Goal: Find specific page/section: Find specific page/section

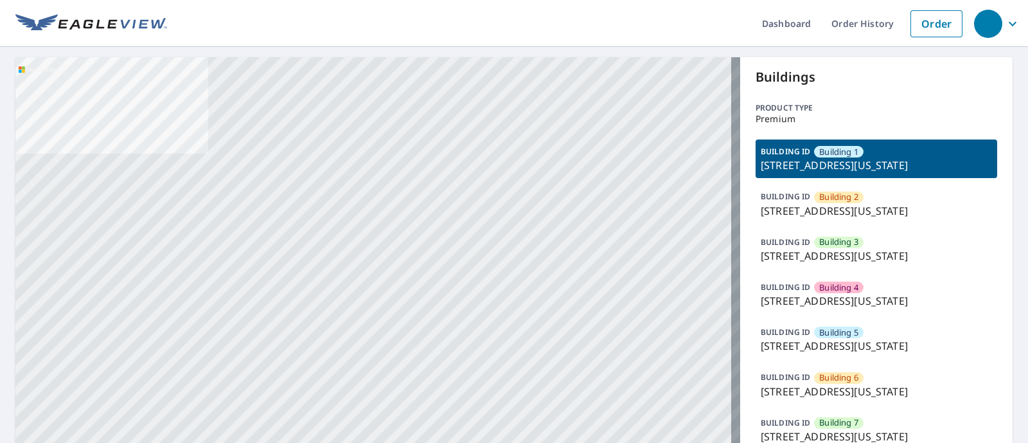
drag, startPoint x: 785, startPoint y: 183, endPoint x: 749, endPoint y: 163, distance: 40.3
click at [756, 163] on div "BUILDING [GEOGRAPHIC_DATA] [GEOGRAPHIC_DATA][STREET_ADDRESS][US_STATE]" at bounding box center [877, 158] width 242 height 39
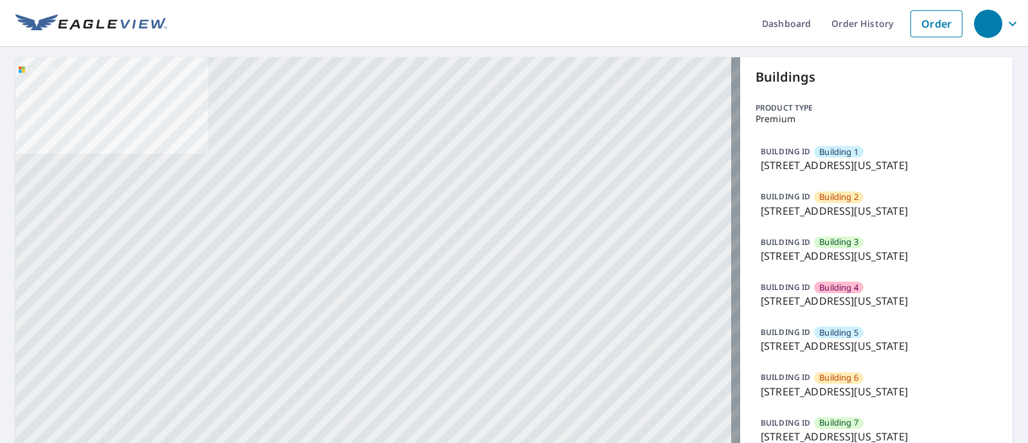
copy p "[STREET_ADDRESS][US_STATE]"
click at [809, 173] on p "[STREET_ADDRESS][US_STATE]" at bounding box center [876, 164] width 231 height 15
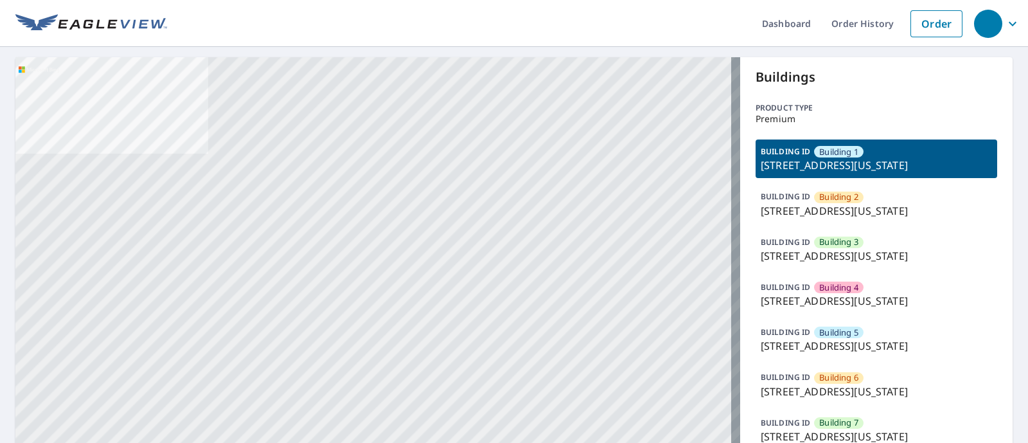
drag, startPoint x: 792, startPoint y: 179, endPoint x: 747, endPoint y: 162, distance: 48.6
click at [756, 162] on div "BUILDING [GEOGRAPHIC_DATA] [GEOGRAPHIC_DATA][STREET_ADDRESS][US_STATE]" at bounding box center [877, 158] width 242 height 39
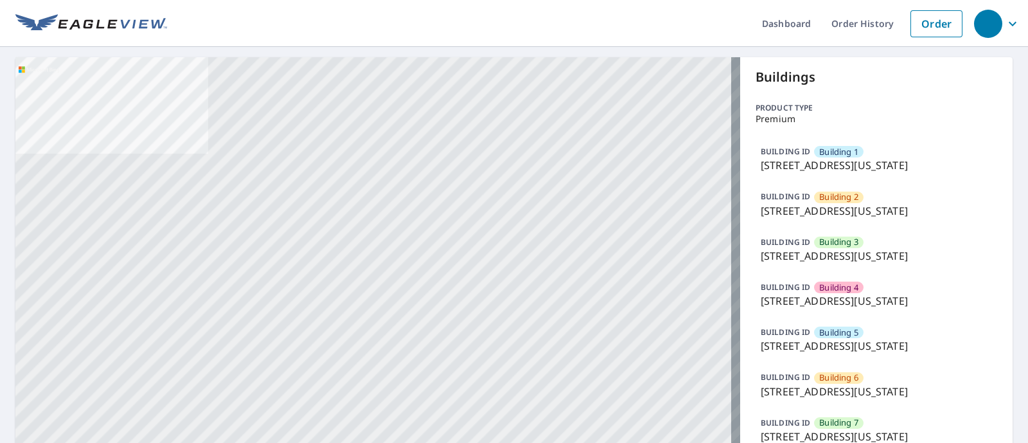
copy p "[STREET_ADDRESS][US_STATE]"
click at [826, 173] on p "[STREET_ADDRESS][US_STATE]" at bounding box center [876, 164] width 231 height 15
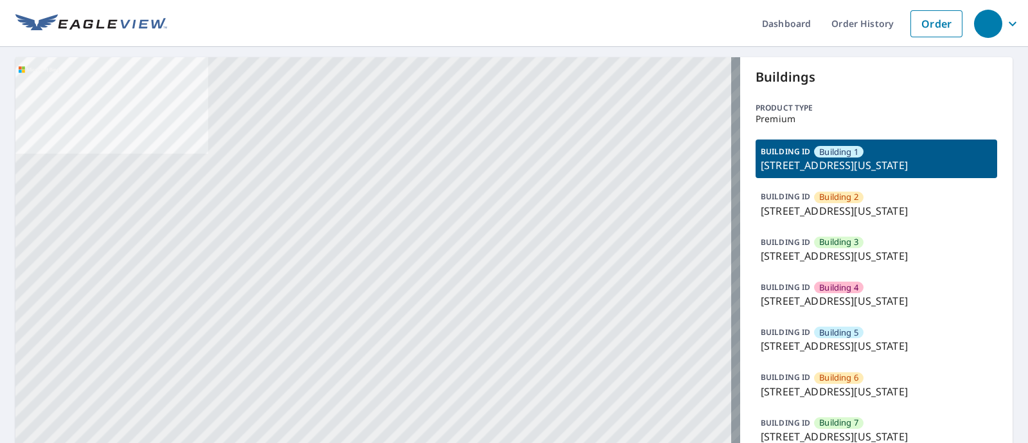
click at [826, 173] on p "[STREET_ADDRESS][US_STATE]" at bounding box center [876, 164] width 231 height 15
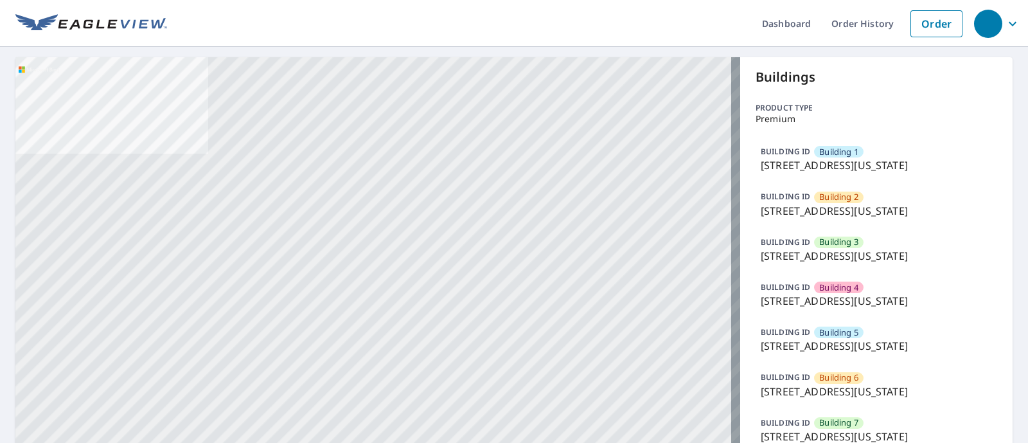
drag, startPoint x: 791, startPoint y: 178, endPoint x: 755, endPoint y: 165, distance: 38.2
click at [761, 165] on p "[STREET_ADDRESS][US_STATE]" at bounding box center [876, 164] width 231 height 15
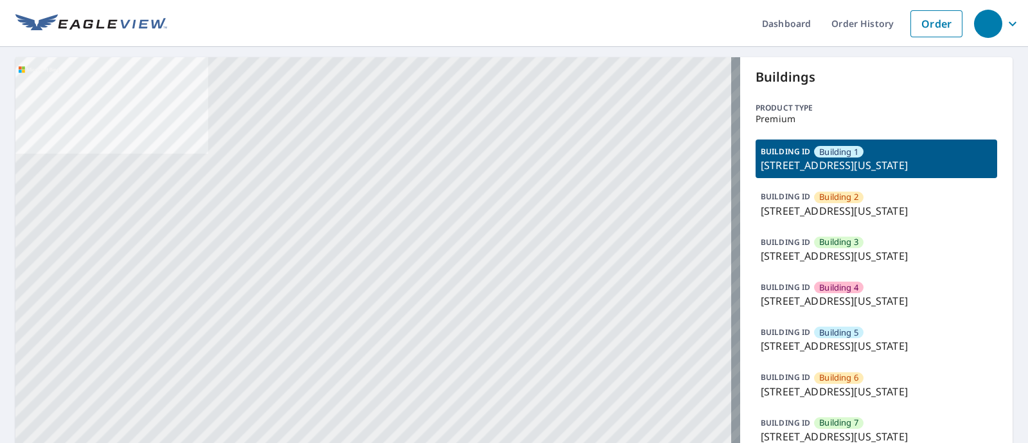
copy p "[STREET_ADDRESS][US_STATE]"
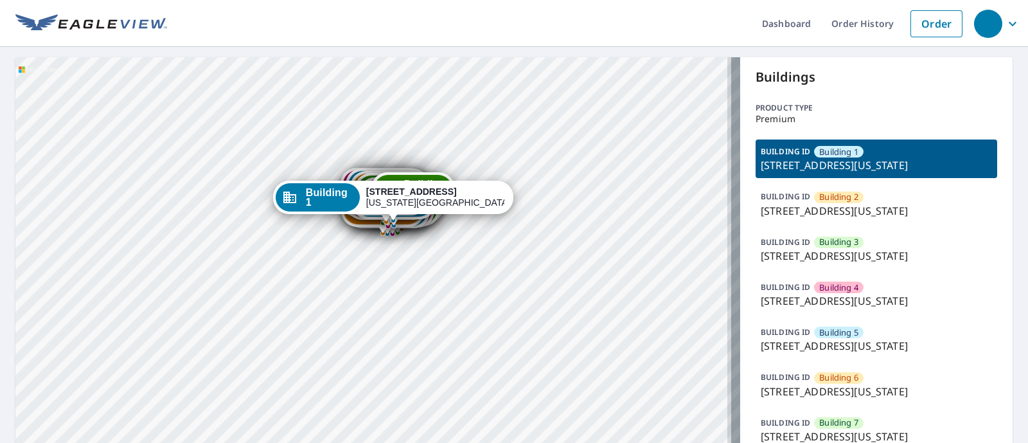
drag, startPoint x: 400, startPoint y: 314, endPoint x: 366, endPoint y: 173, distance: 145.4
click at [366, 173] on div "Building 7 5951 North London Avenue Kansas City, MO 64151" at bounding box center [397, 189] width 84 height 33
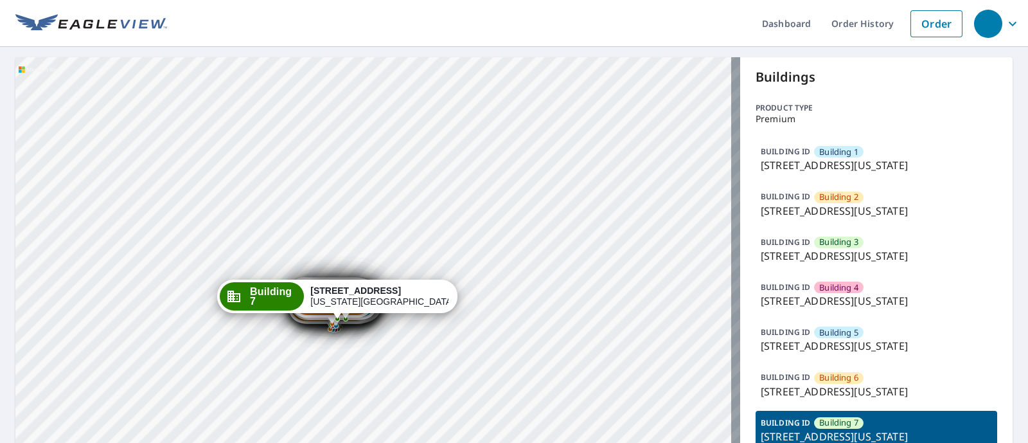
drag, startPoint x: 378, startPoint y: 282, endPoint x: 337, endPoint y: 122, distance: 165.2
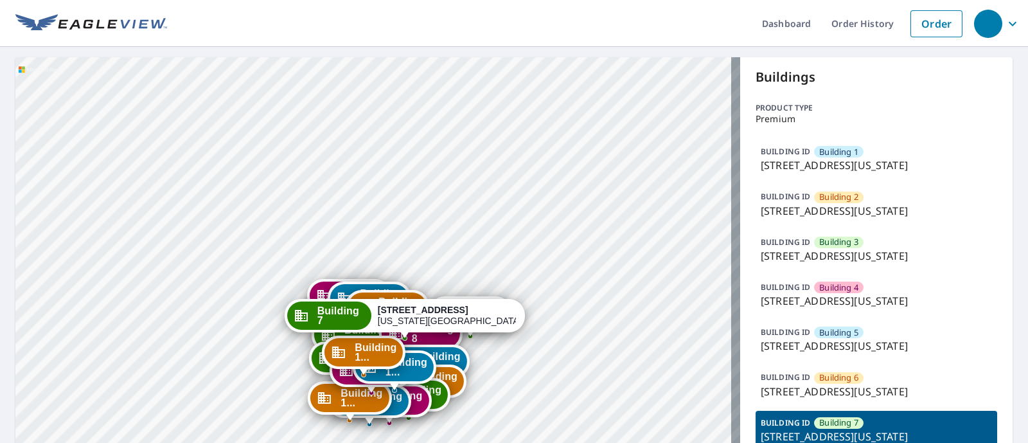
drag, startPoint x: 330, startPoint y: 242, endPoint x: 322, endPoint y: 188, distance: 55.2
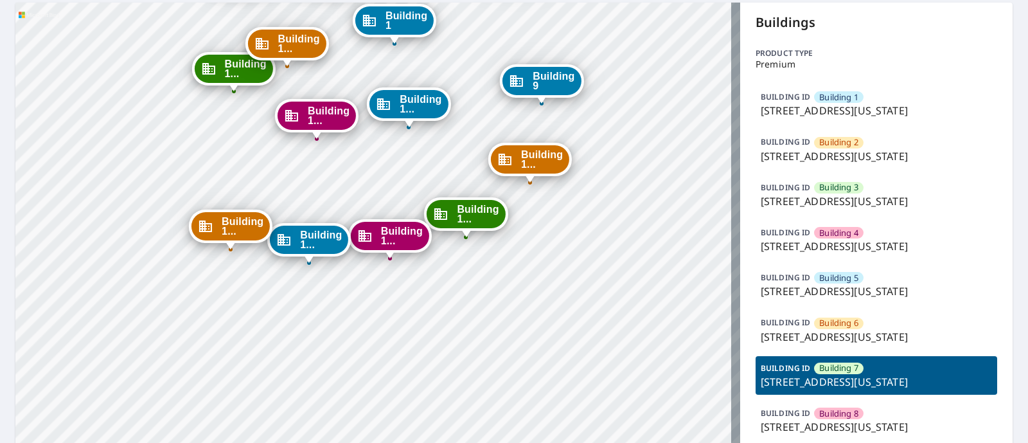
scroll to position [80, 0]
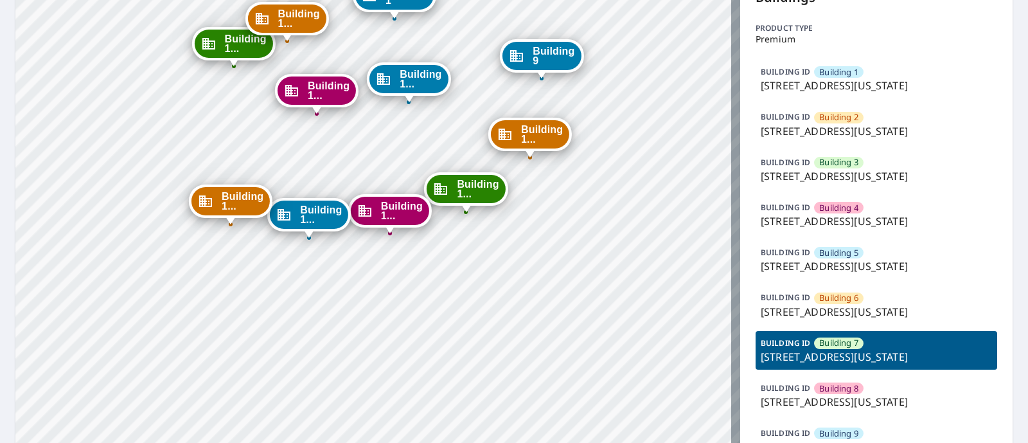
click at [786, 168] on p "BUILDING ID" at bounding box center [785, 162] width 49 height 11
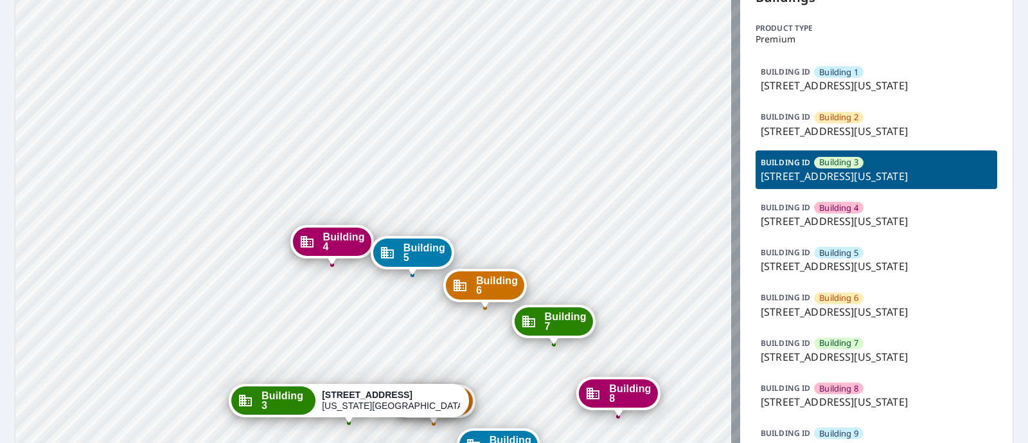
drag, startPoint x: 443, startPoint y: 342, endPoint x: 419, endPoint y: 172, distance: 172.1
click at [419, 172] on div "Building [GEOGRAPHIC_DATA][STREET_ADDRESS][US_STATE] [GEOGRAPHIC_DATA][STREET_A…" at bounding box center [377, 450] width 725 height 944
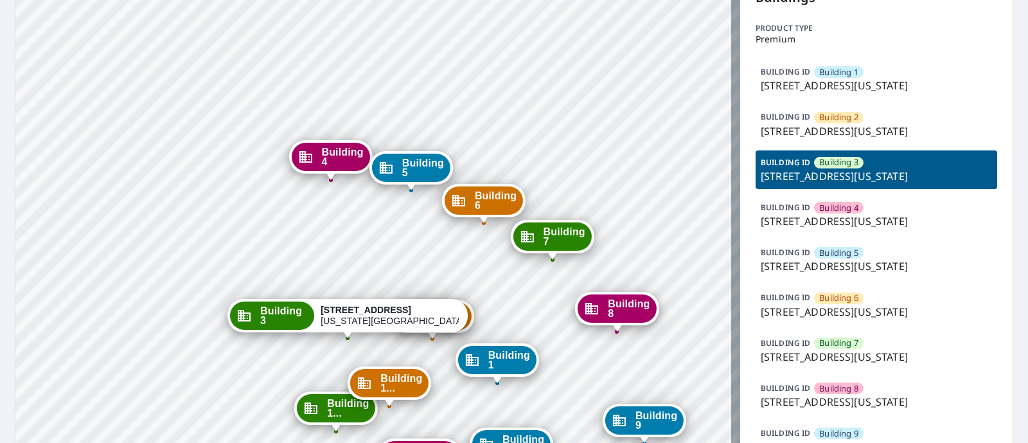
drag, startPoint x: 393, startPoint y: 331, endPoint x: 392, endPoint y: 246, distance: 84.8
click at [392, 246] on div "Building [GEOGRAPHIC_DATA][STREET_ADDRESS][US_STATE] [GEOGRAPHIC_DATA][STREET_A…" at bounding box center [377, 450] width 725 height 944
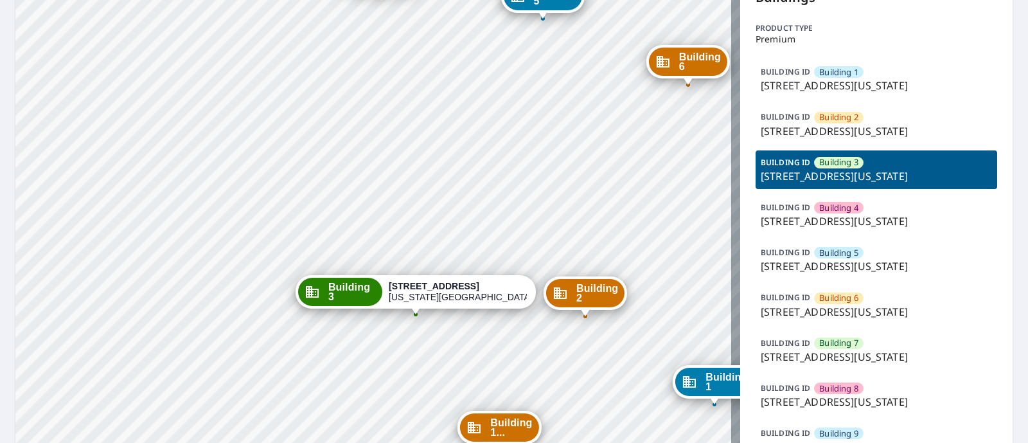
click at [421, 284] on strong "[STREET_ADDRESS]" at bounding box center [434, 286] width 91 height 10
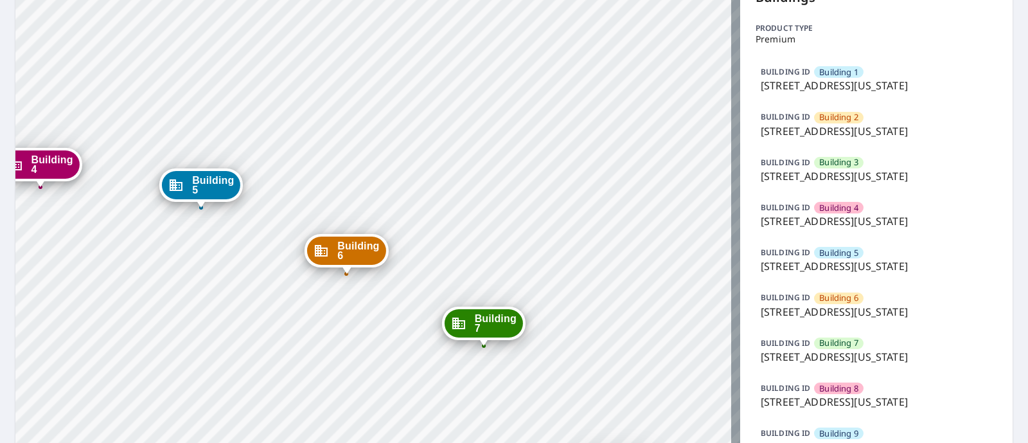
drag, startPoint x: 379, startPoint y: 302, endPoint x: 454, endPoint y: 124, distance: 193.3
click at [454, 124] on div "Building 2 5951 North London Avenue Kansas City, MO 64151 Building 3 5951 North…" at bounding box center [377, 450] width 725 height 944
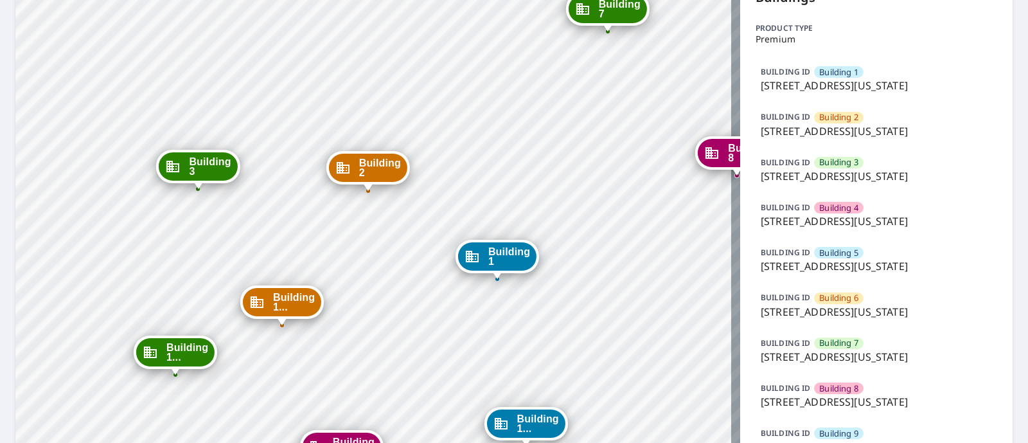
drag, startPoint x: 206, startPoint y: 325, endPoint x: 257, endPoint y: 187, distance: 147.2
click at [257, 187] on div "Building 2 5951 North London Avenue Kansas City, MO 64151 Building 3 5951 North…" at bounding box center [377, 450] width 725 height 944
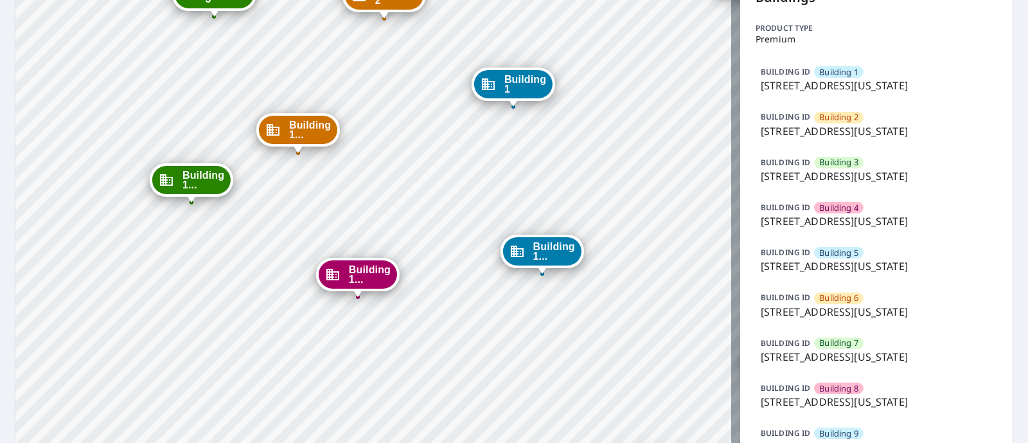
drag, startPoint x: 287, startPoint y: 248, endPoint x: 302, endPoint y: 78, distance: 170.3
click at [302, 78] on div "Building 2 5951 North London Avenue Kansas City, MO 64151 Building 3 5951 North…" at bounding box center [377, 450] width 725 height 944
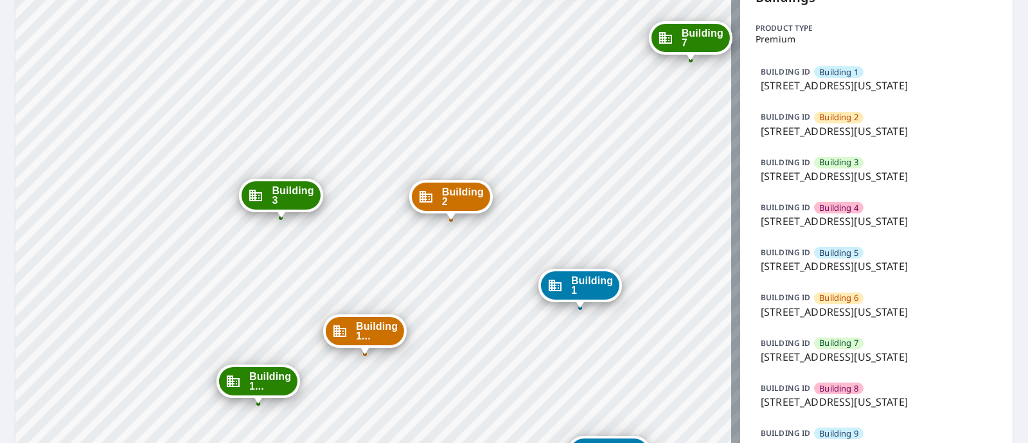
drag, startPoint x: 338, startPoint y: 78, endPoint x: 402, endPoint y: 283, distance: 215.3
click at [402, 283] on div "Building 2 5951 North London Avenue Kansas City, MO 64151 Building 3 5951 North…" at bounding box center [377, 450] width 725 height 944
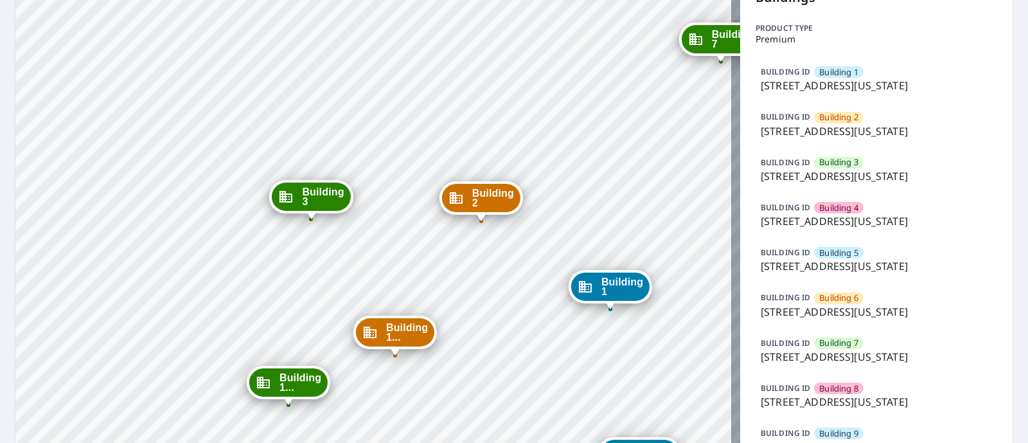
drag, startPoint x: 350, startPoint y: 237, endPoint x: 380, endPoint y: 238, distance: 30.2
click at [380, 238] on div "Building 2 5951 North London Avenue Kansas City, MO 64151 Building 3 5951 North…" at bounding box center [377, 450] width 725 height 944
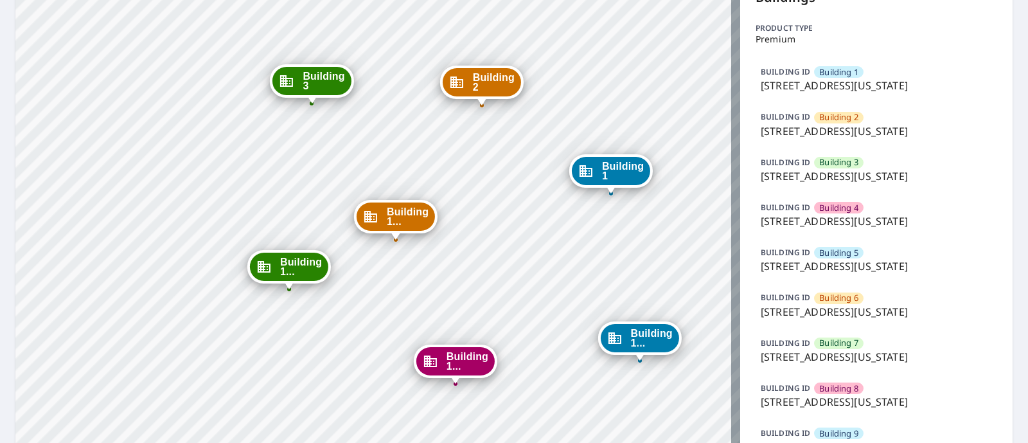
drag, startPoint x: 380, startPoint y: 238, endPoint x: 381, endPoint y: 123, distance: 115.7
click at [381, 123] on div "Building 2 5951 North London Avenue Kansas City, MO 64151 Building 3 5951 North…" at bounding box center [377, 450] width 725 height 944
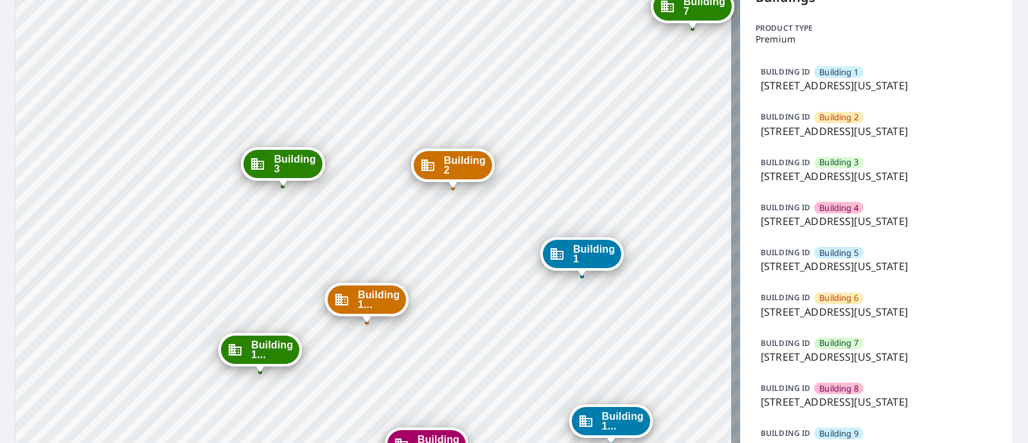
drag, startPoint x: 415, startPoint y: 127, endPoint x: 386, endPoint y: 209, distance: 87.2
click at [386, 209] on div "Building 2 5951 North London Avenue Kansas City, MO 64151 Building 3 5951 North…" at bounding box center [377, 450] width 725 height 944
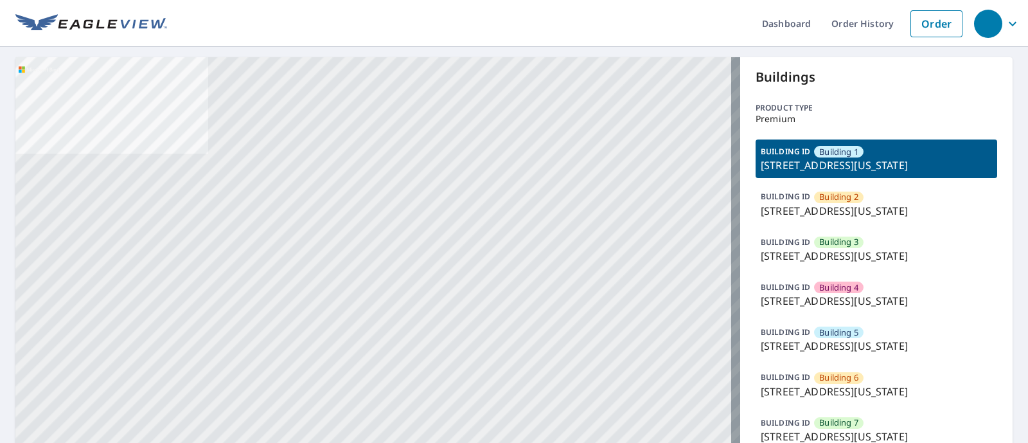
click at [784, 264] on p "[STREET_ADDRESS][US_STATE]" at bounding box center [876, 255] width 231 height 15
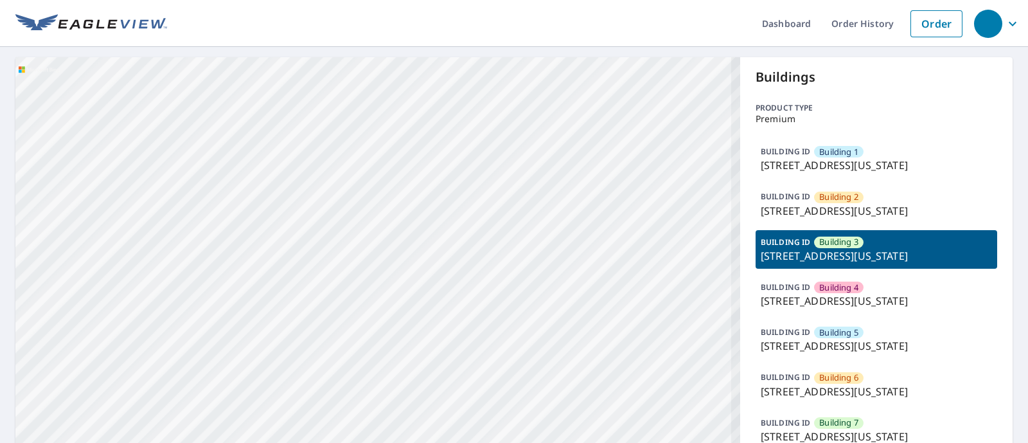
drag, startPoint x: 421, startPoint y: 265, endPoint x: 407, endPoint y: -98, distance: 362.8
click at [407, 0] on html "Dashboard Order History Order Building [GEOGRAPHIC_DATA][STREET_ADDRESS][US_STA…" at bounding box center [514, 221] width 1028 height 443
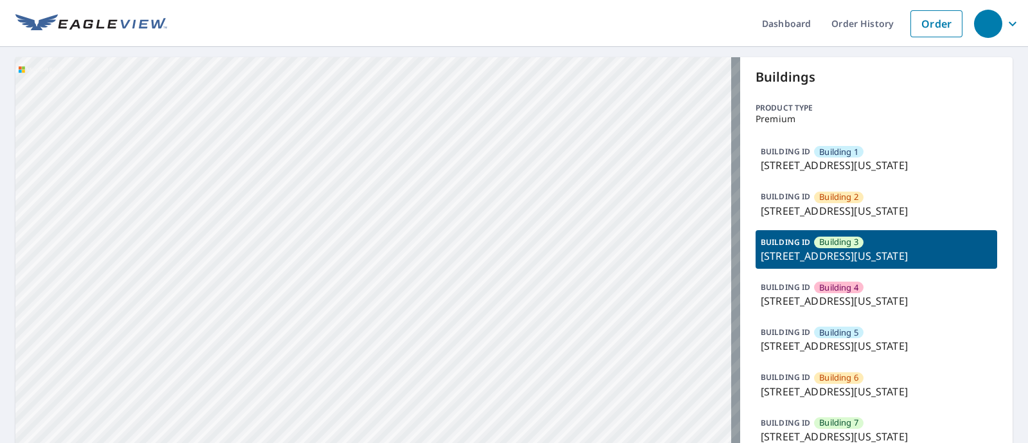
drag, startPoint x: 314, startPoint y: 177, endPoint x: 565, endPoint y: 91, distance: 264.8
drag, startPoint x: 477, startPoint y: 202, endPoint x: 442, endPoint y: 185, distance: 39.1
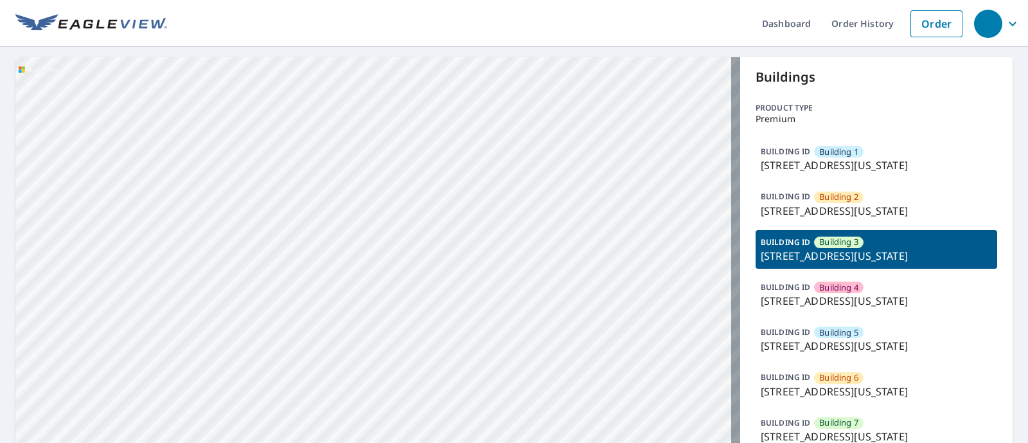
drag, startPoint x: 280, startPoint y: 283, endPoint x: 292, endPoint y: 80, distance: 203.5
